Goal: Information Seeking & Learning: Understand process/instructions

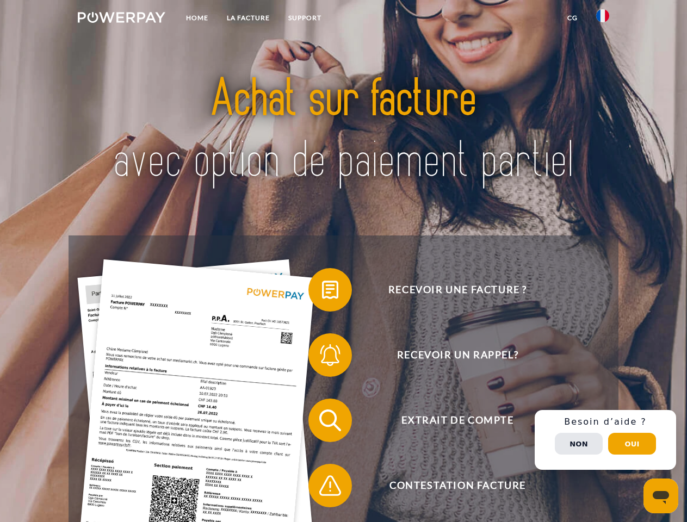
click at [121, 19] on img at bounding box center [122, 17] width 88 height 11
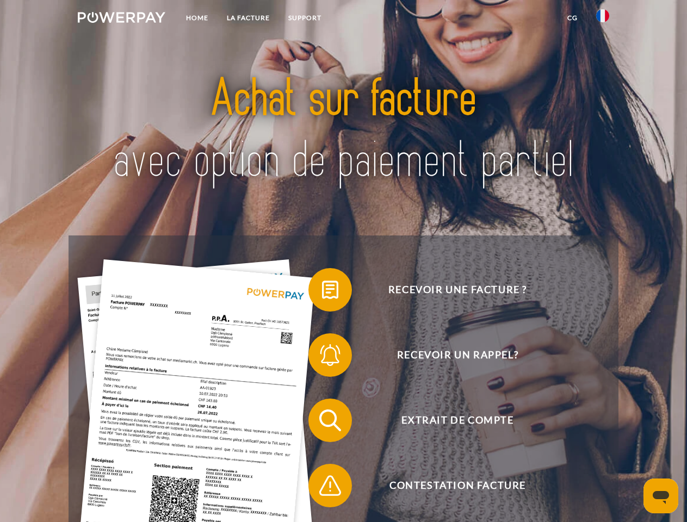
click at [602, 19] on img at bounding box center [602, 15] width 13 height 13
click at [572, 18] on link "CG" at bounding box center [572, 18] width 29 height 20
click at [322, 292] on span at bounding box center [314, 290] width 54 height 54
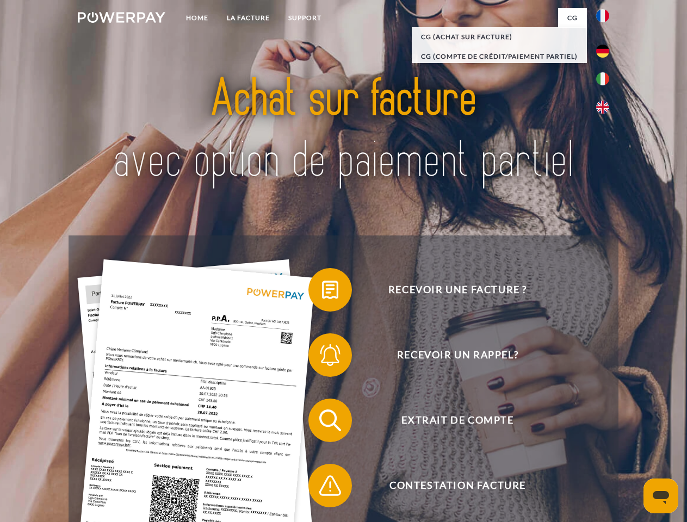
click at [322, 357] on span at bounding box center [314, 355] width 54 height 54
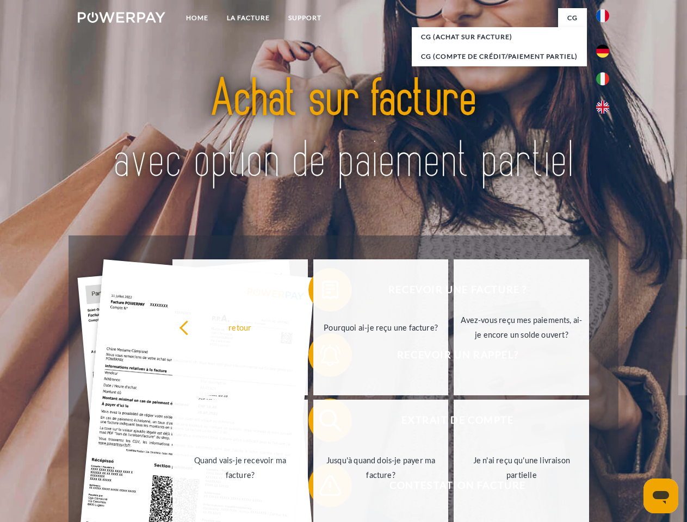
click at [322, 422] on link "Jusqu'à quand dois-je payer ma facture?" at bounding box center [380, 468] width 135 height 136
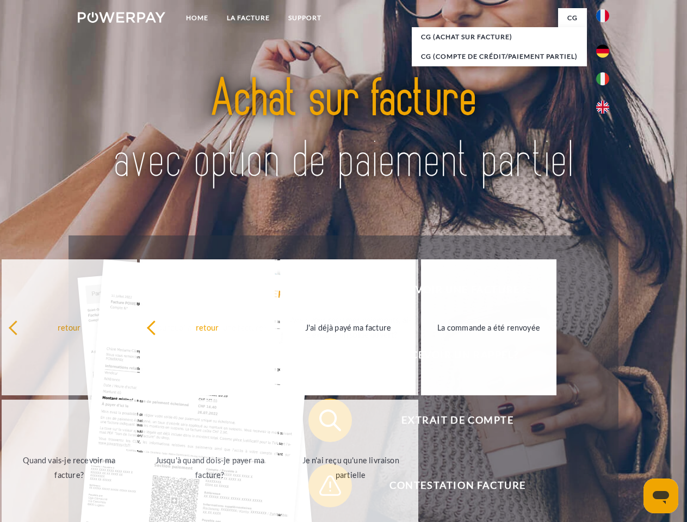
click at [322, 488] on link "Je n'ai reçu qu'une livraison partielle" at bounding box center [350, 468] width 135 height 136
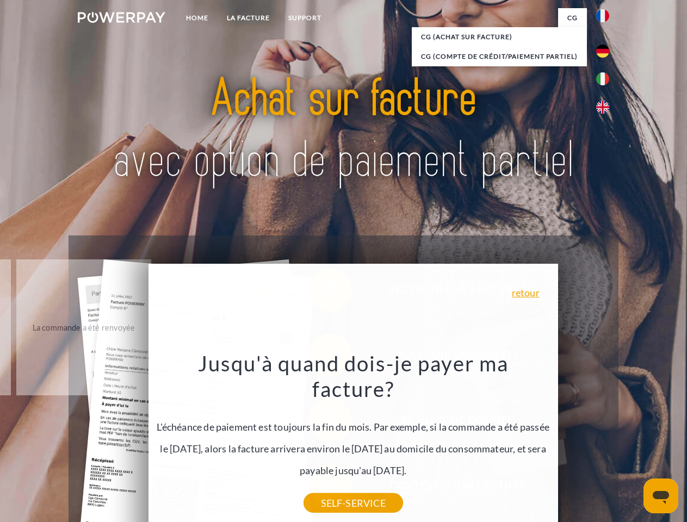
click at [605, 440] on div "Recevoir une facture ? Recevoir un rappel? Extrait de compte retour" at bounding box center [343, 452] width 549 height 435
click at [578, 442] on span "Extrait de compte" at bounding box center [457, 420] width 266 height 43
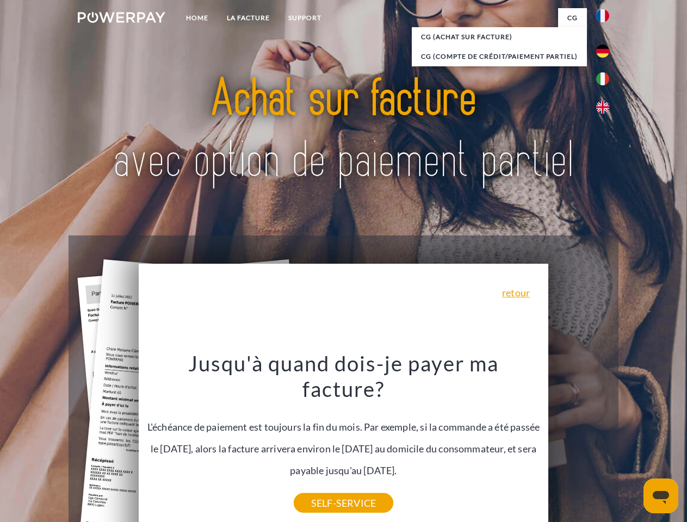
click at [632, 444] on header "Home LA FACTURE Support" at bounding box center [343, 375] width 687 height 751
